Goal: Contribute content

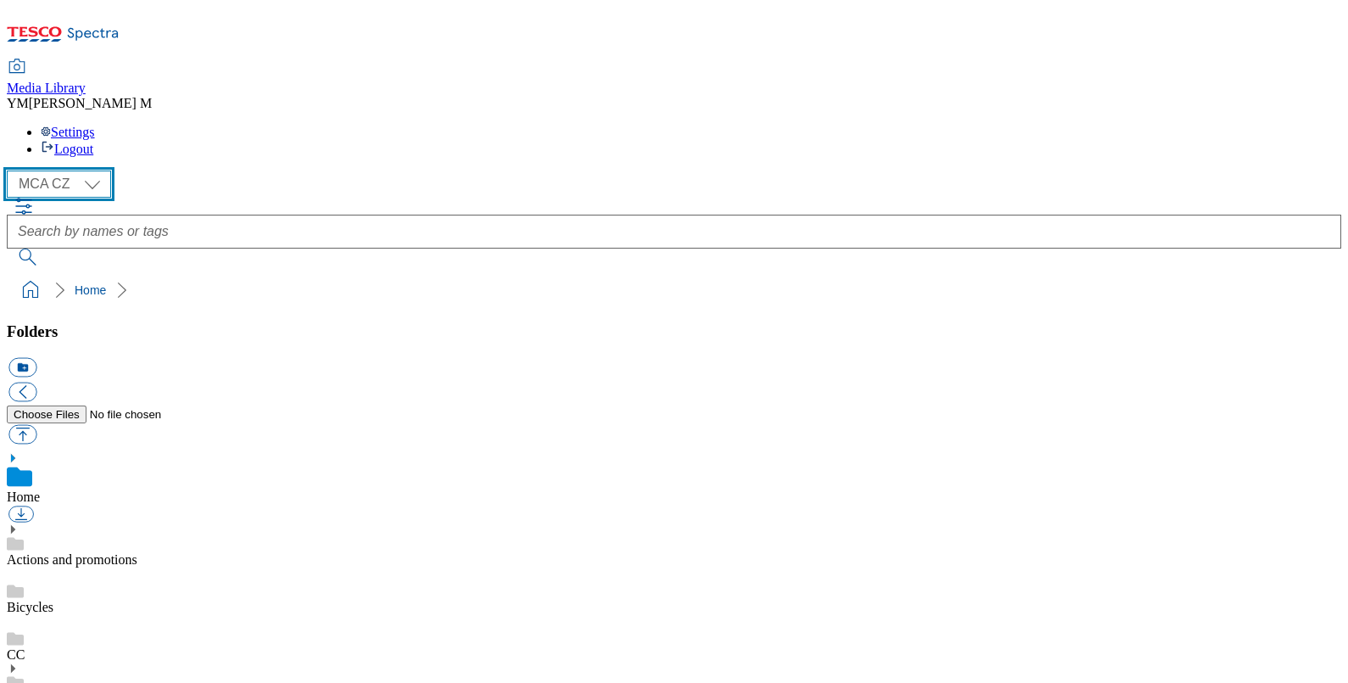
click at [101, 170] on select "MCA CZ MCA HU MCA SK MCA UK" at bounding box center [59, 183] width 104 height 27
select select "flare-mca-hu"
click at [11, 170] on select "MCA CZ MCA HU MCA SK MCA UK" at bounding box center [59, 183] width 104 height 27
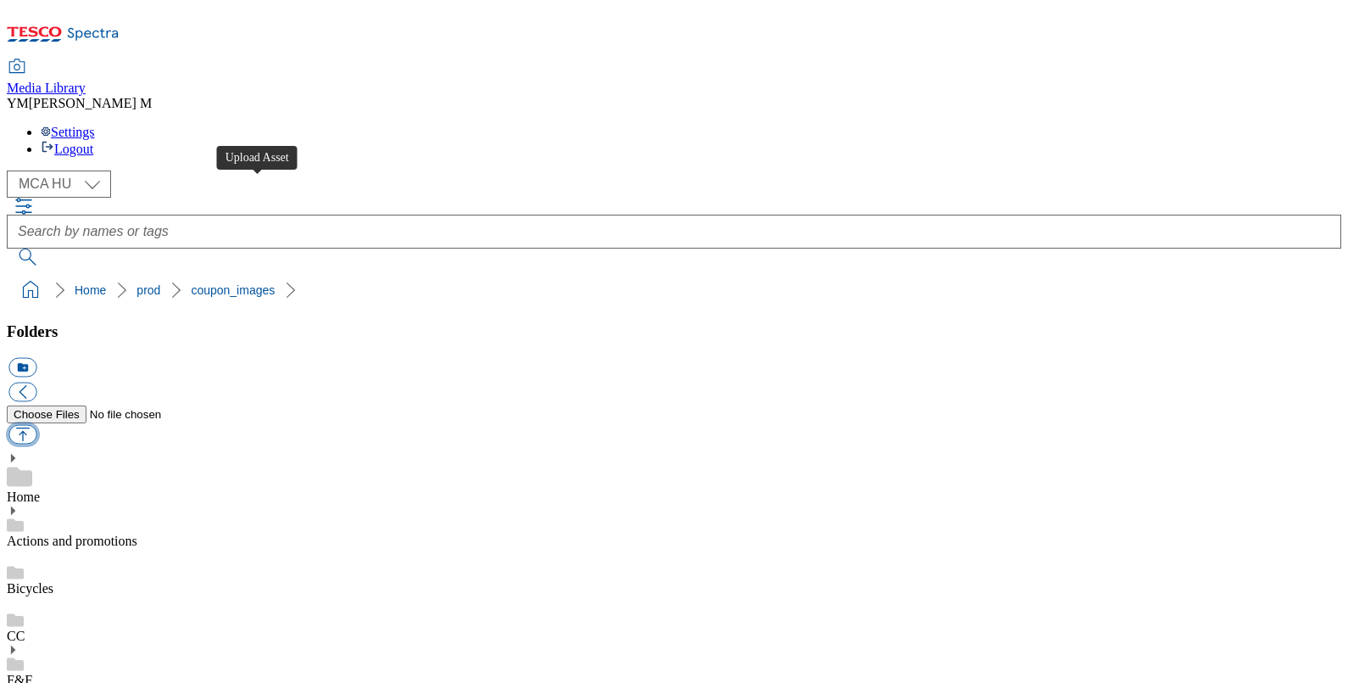
click at [36, 425] on button "button" at bounding box center [22, 435] width 28 height 20
type input "C:\fakepath\J10_1102_F.jpg"
